Goal: Check status: Check status

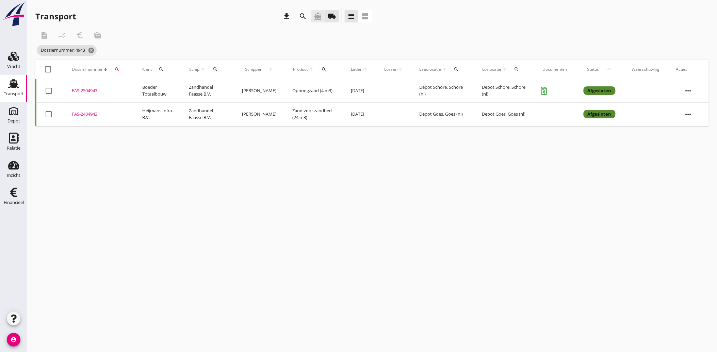
click at [317, 15] on icon "directions_boat" at bounding box center [318, 16] width 8 height 8
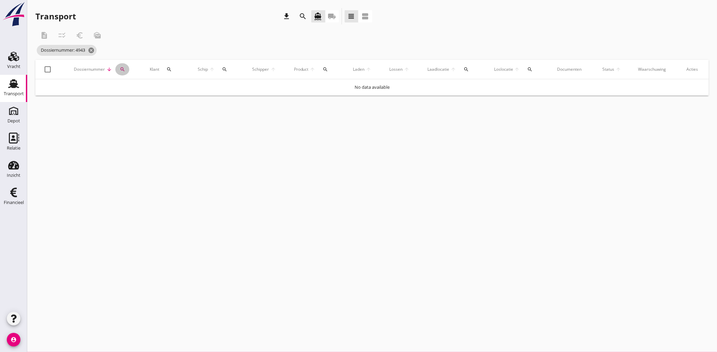
click at [125, 69] on icon "search" at bounding box center [122, 69] width 5 height 5
drag, startPoint x: 133, startPoint y: 89, endPoint x: 115, endPoint y: 91, distance: 17.8
click at [115, 91] on div "Zoeken op dossiernummer... 4943 clear" at bounding box center [158, 87] width 86 height 22
type input "1985"
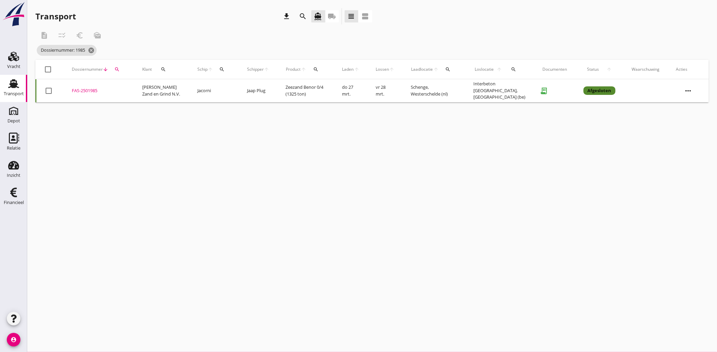
drag, startPoint x: 92, startPoint y: 90, endPoint x: 69, endPoint y: 125, distance: 42.1
click at [52, 143] on div "cancel You are impersonating another user. Transport download search directions…" at bounding box center [372, 176] width 690 height 352
click at [85, 89] on div "FAS-2501985" at bounding box center [99, 91] width 54 height 7
click at [7, 196] on div "Financieel" at bounding box center [13, 192] width 16 height 11
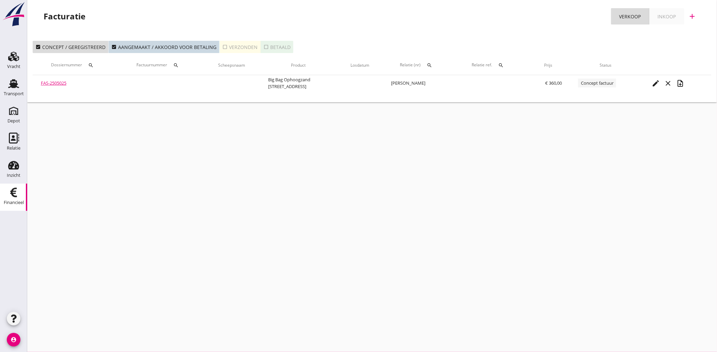
drag, startPoint x: 19, startPoint y: 83, endPoint x: 132, endPoint y: 126, distance: 121.5
click at [19, 83] on icon "Transport" at bounding box center [13, 83] width 11 height 11
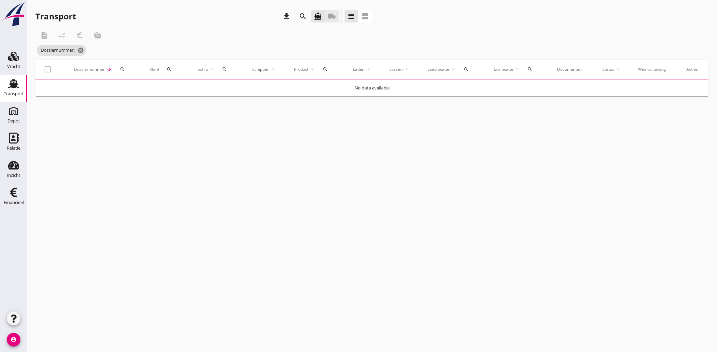
click at [333, 12] on icon "local_shipping" at bounding box center [332, 16] width 8 height 8
click at [302, 15] on icon "search" at bounding box center [303, 16] width 8 height 8
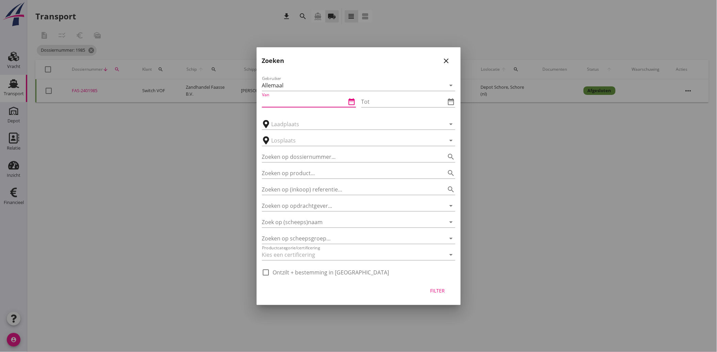
click at [293, 102] on input "Van" at bounding box center [304, 101] width 84 height 11
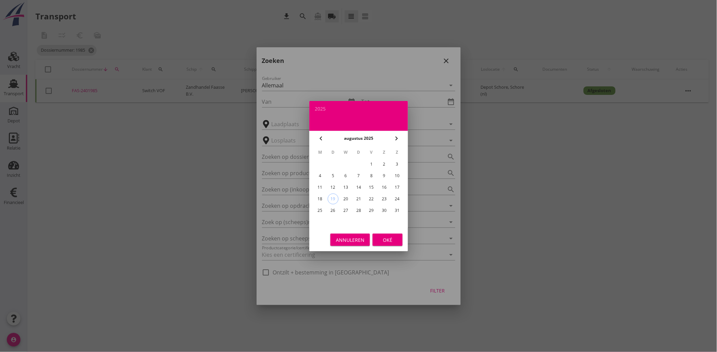
click at [322, 140] on icon "chevron_left" at bounding box center [321, 139] width 8 height 8
click at [332, 161] on div "1" at bounding box center [333, 164] width 11 height 11
type input "[DATE]"
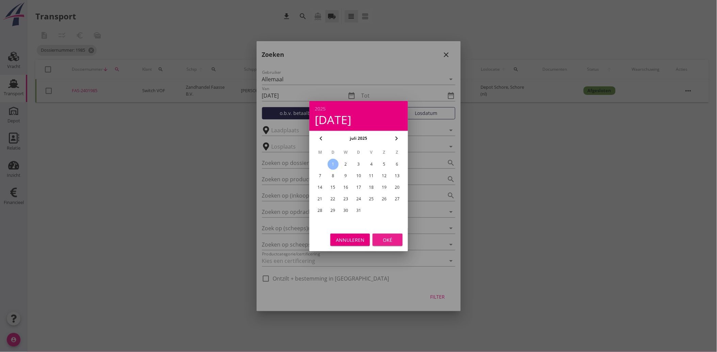
drag, startPoint x: 385, startPoint y: 241, endPoint x: 379, endPoint y: 210, distance: 31.9
click at [384, 241] on div "Oké" at bounding box center [387, 239] width 19 height 7
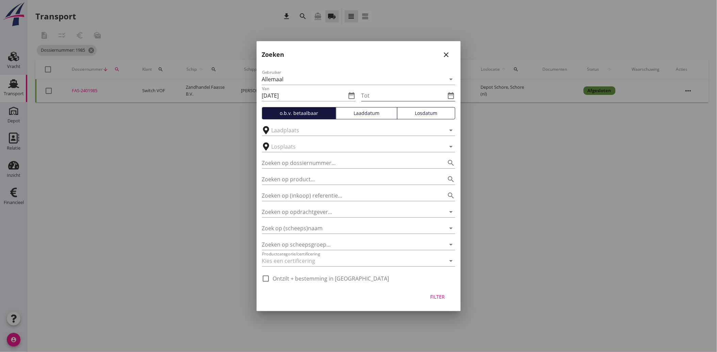
click at [448, 94] on icon "date_range" at bounding box center [451, 96] width 8 height 8
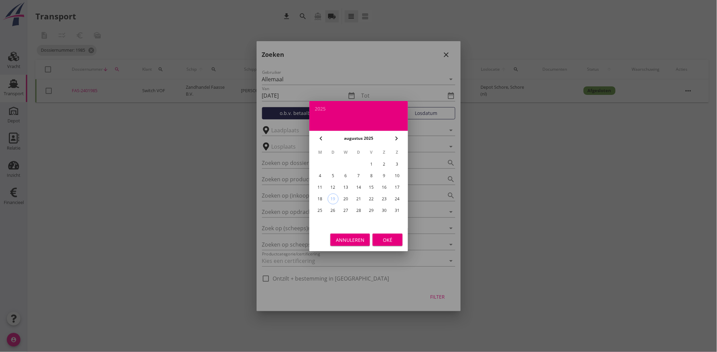
click at [374, 185] on div "15" at bounding box center [371, 187] width 11 height 11
type input "[DATE]"
click at [393, 242] on div "Oké" at bounding box center [387, 239] width 19 height 7
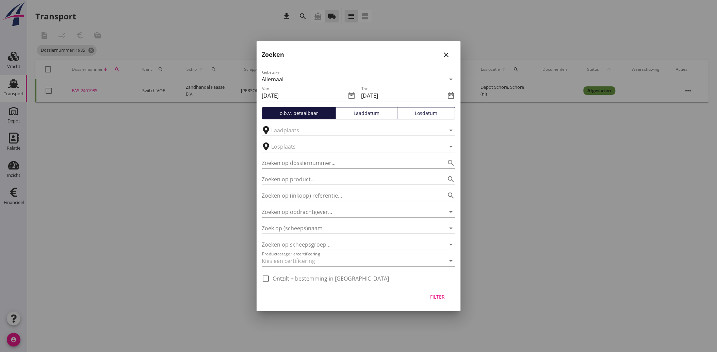
click at [438, 299] on div "Filter" at bounding box center [437, 297] width 19 height 7
